Goal: Task Accomplishment & Management: Complete application form

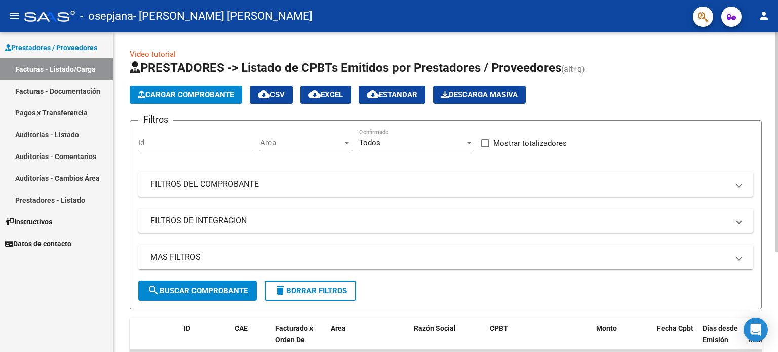
click at [189, 91] on span "Cargar Comprobante" at bounding box center [186, 94] width 96 height 9
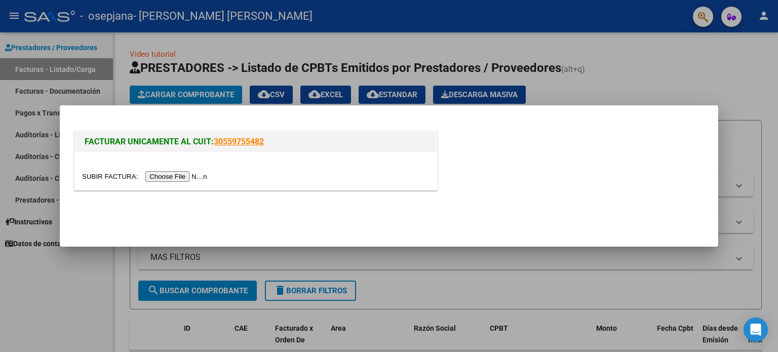
click at [54, 301] on div at bounding box center [389, 176] width 778 height 352
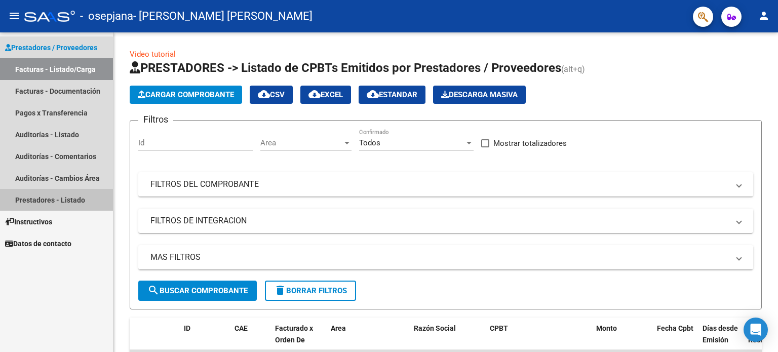
click at [50, 198] on link "Prestadores - Listado" at bounding box center [56, 200] width 113 height 22
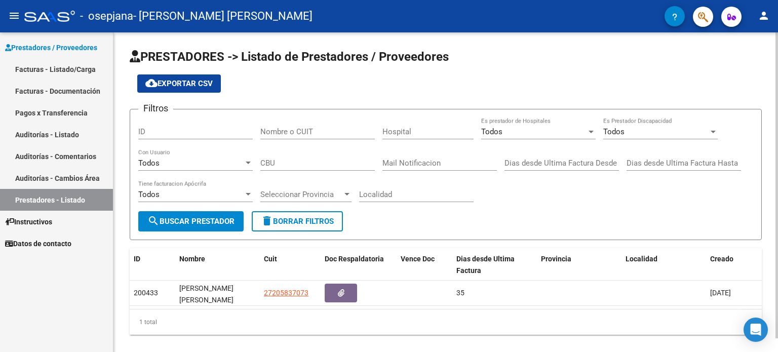
scroll to position [14, 0]
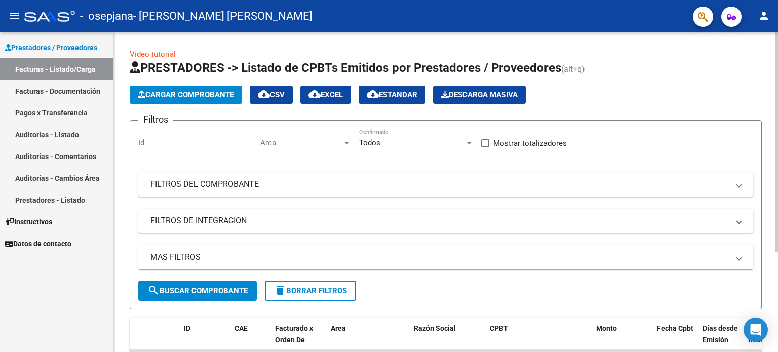
click at [185, 99] on span "Cargar Comprobante" at bounding box center [186, 94] width 96 height 9
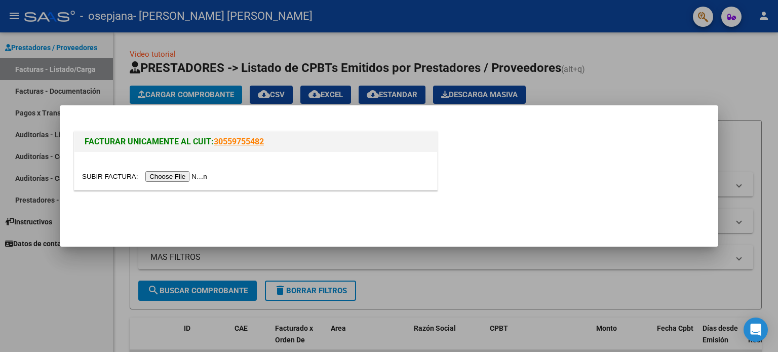
click at [182, 176] on input "file" at bounding box center [146, 176] width 128 height 11
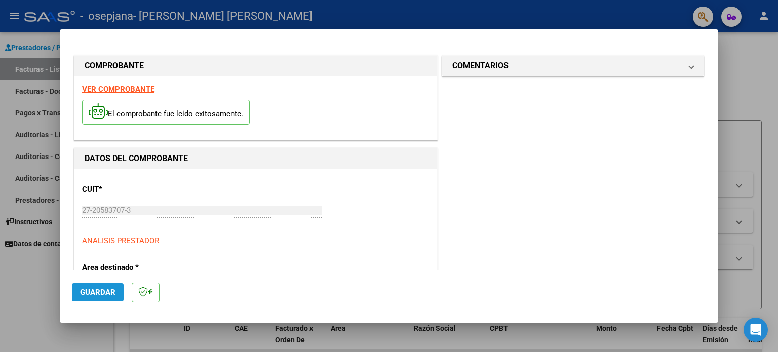
click at [115, 294] on button "Guardar" at bounding box center [98, 292] width 52 height 18
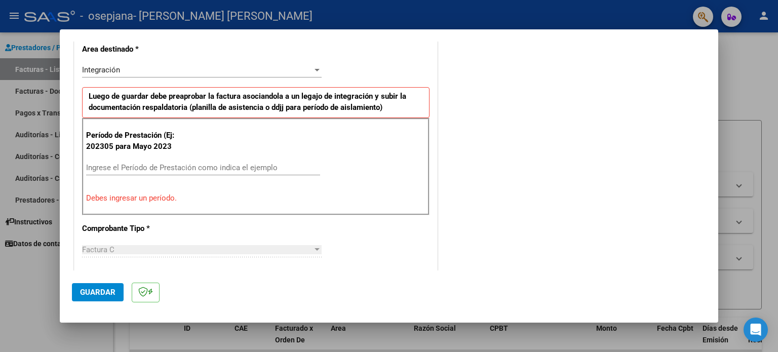
click at [141, 167] on input "Ingrese el Período de Prestación como indica el ejemplo" at bounding box center [203, 167] width 234 height 9
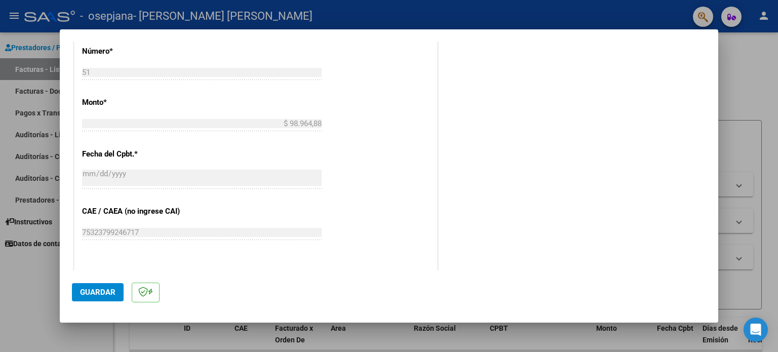
scroll to position [522, 0]
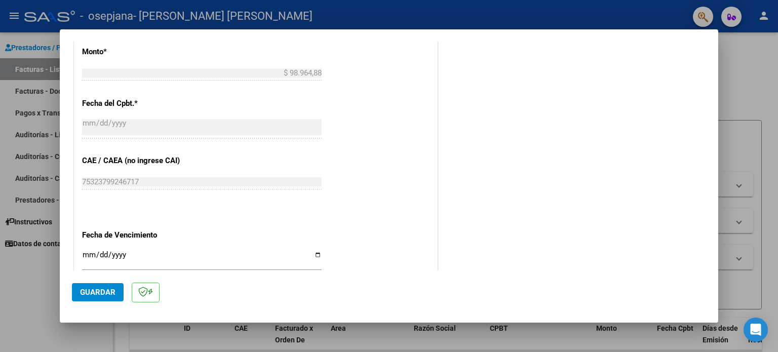
type input "202507"
click at [314, 253] on input "Ingresar la fecha" at bounding box center [202, 259] width 240 height 16
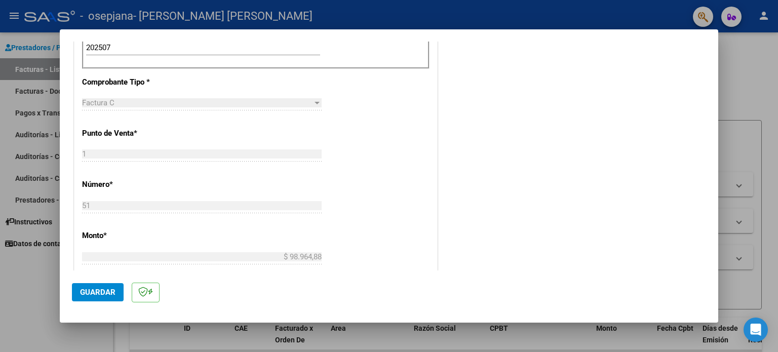
scroll to position [186, 0]
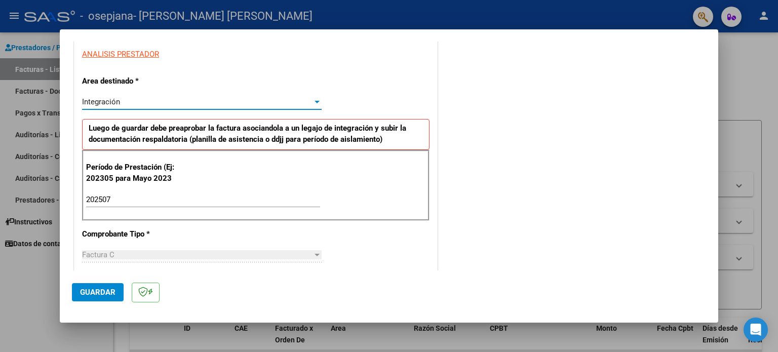
click at [315, 101] on div at bounding box center [317, 102] width 5 height 3
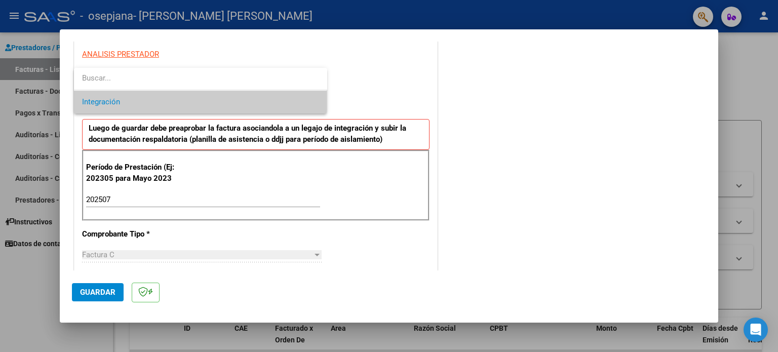
click at [188, 108] on span "Integración" at bounding box center [200, 102] width 237 height 23
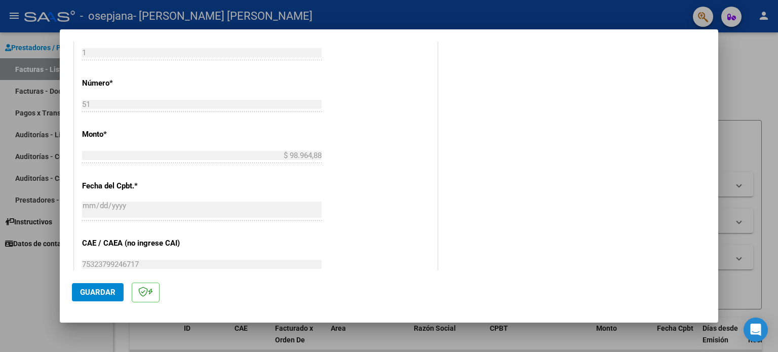
scroll to position [541, 0]
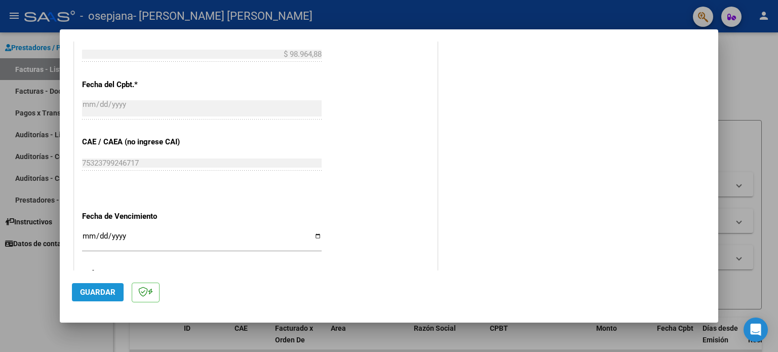
click at [94, 294] on span "Guardar" at bounding box center [97, 292] width 35 height 9
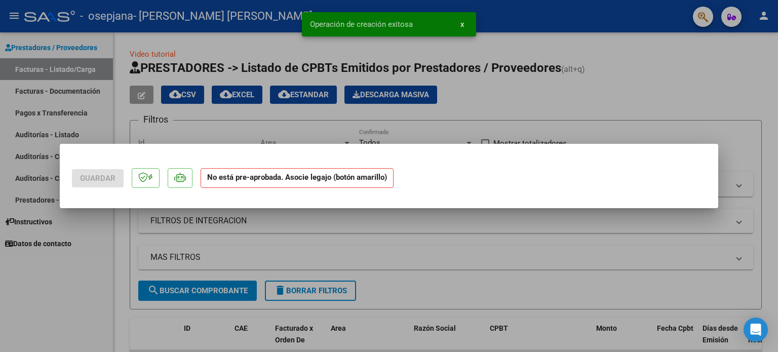
scroll to position [0, 0]
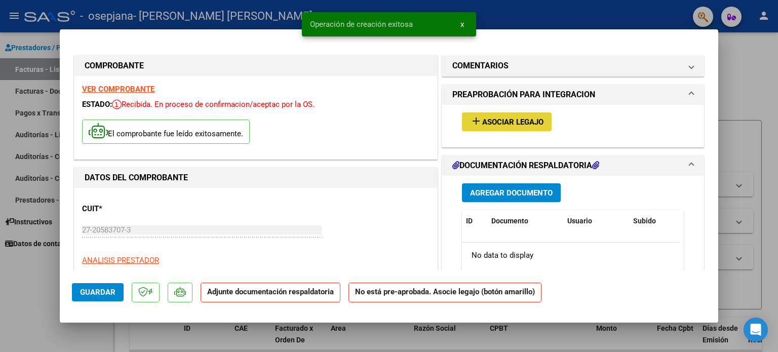
click at [513, 117] on span "Asociar Legajo" at bounding box center [512, 121] width 61 height 9
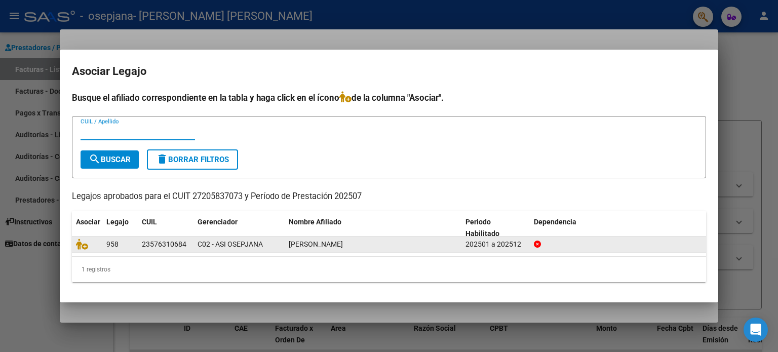
click at [352, 249] on div "[PERSON_NAME]" at bounding box center [373, 245] width 169 height 12
click at [389, 242] on div "[PERSON_NAME]" at bounding box center [373, 245] width 169 height 12
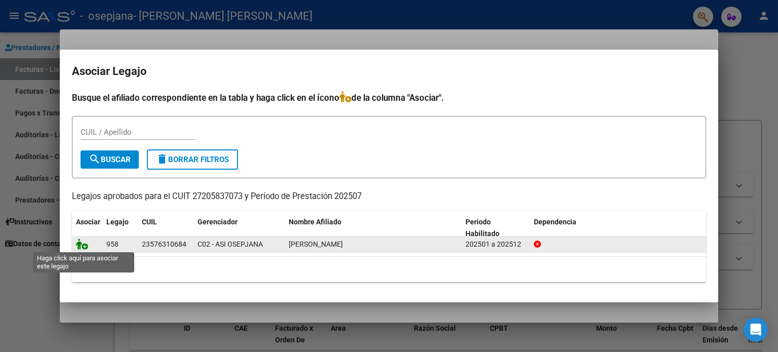
click at [81, 239] on icon at bounding box center [82, 244] width 12 height 11
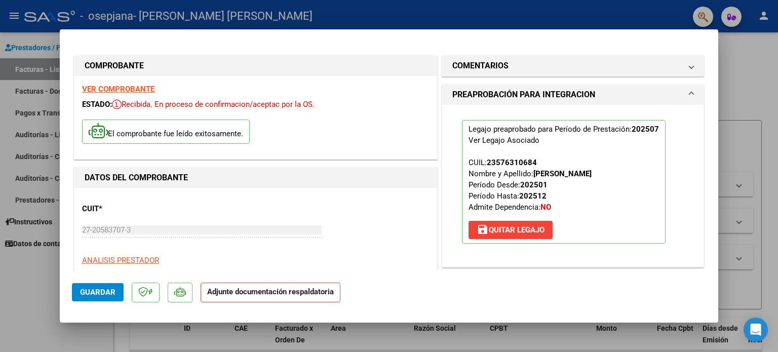
click at [290, 295] on strong "Adjunte documentación respaldatoria" at bounding box center [270, 291] width 127 height 9
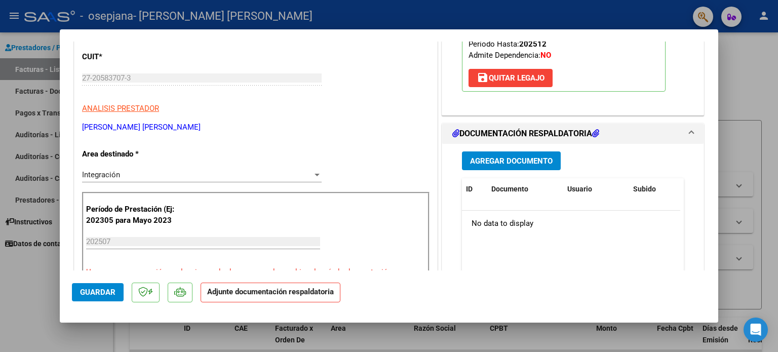
scroll to position [203, 0]
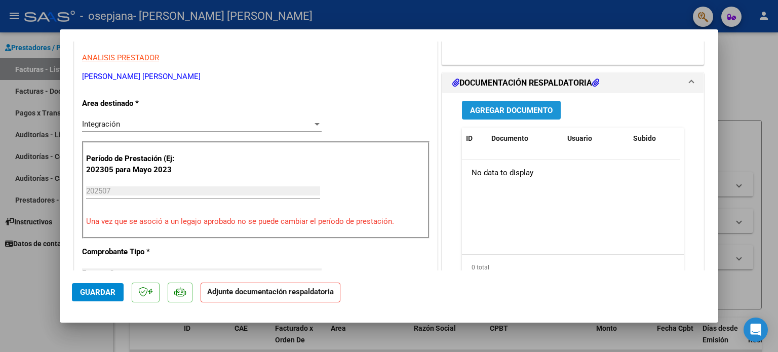
click at [482, 103] on button "Agregar Documento" at bounding box center [511, 110] width 99 height 19
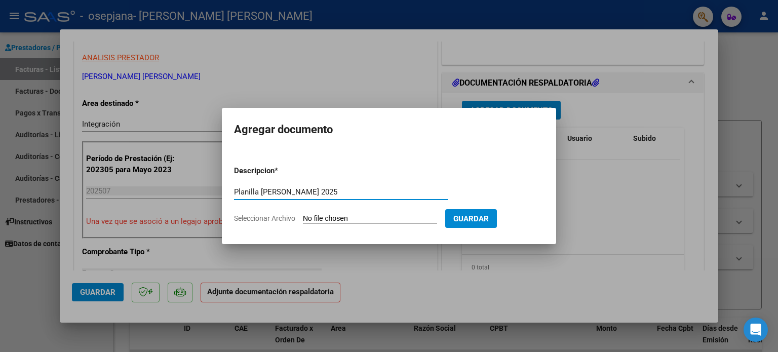
type input "Planilla [PERSON_NAME] 2025"
click at [265, 216] on span "Seleccionar Archivo" at bounding box center [264, 218] width 61 height 8
click at [303, 216] on input "Seleccionar Archivo" at bounding box center [370, 219] width 134 height 10
type input "C:\fakepath\OSEPJANA - [PERSON_NAME].pdf"
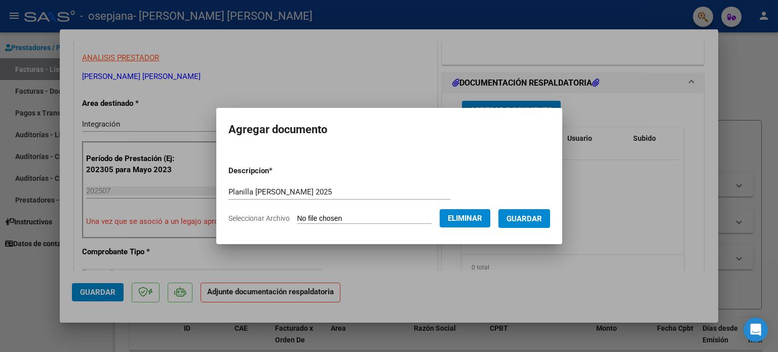
click at [533, 217] on span "Guardar" at bounding box center [523, 218] width 35 height 9
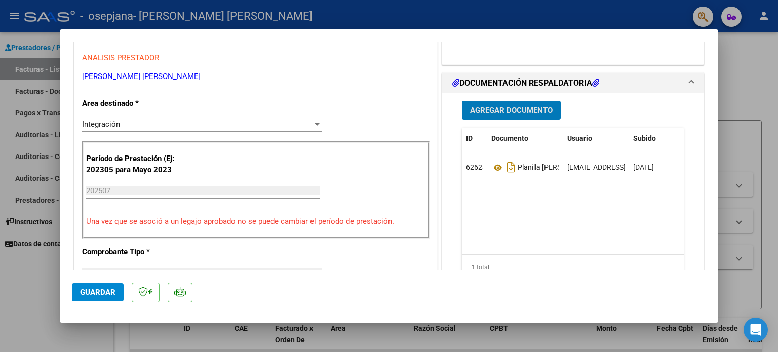
scroll to position [304, 0]
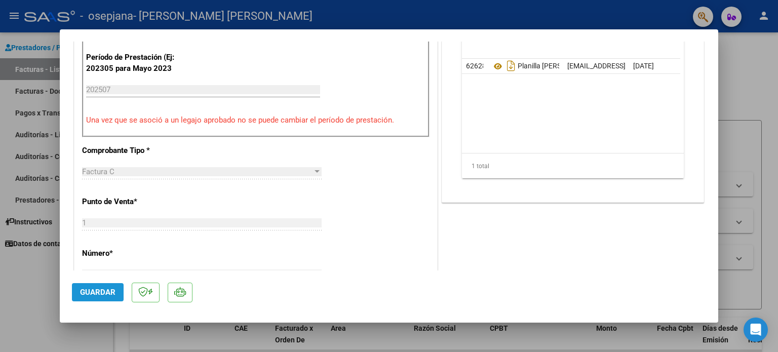
click at [99, 293] on span "Guardar" at bounding box center [97, 292] width 35 height 9
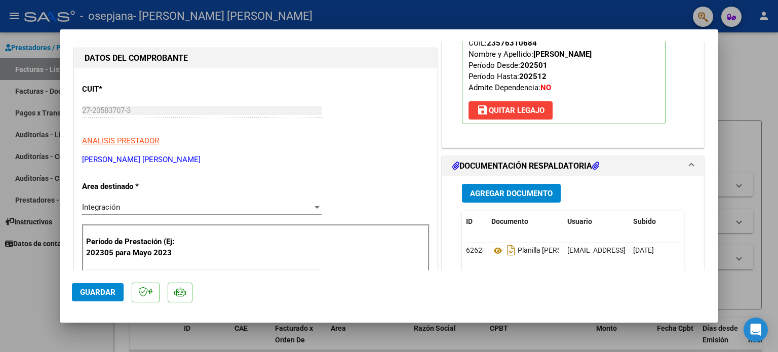
scroll to position [0, 0]
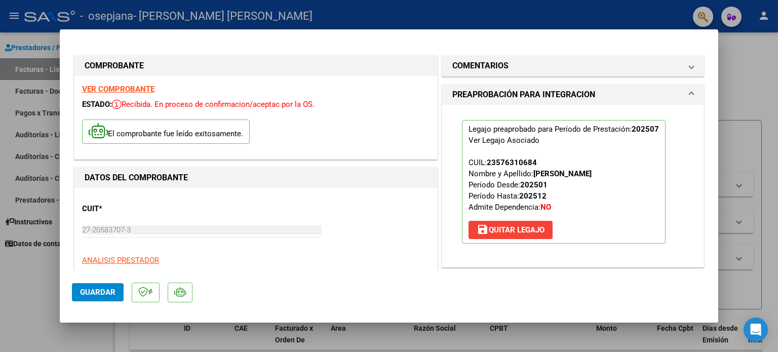
click at [114, 86] on strong "VER COMPROBANTE" at bounding box center [118, 89] width 72 height 9
